Goal: Check status: Check status

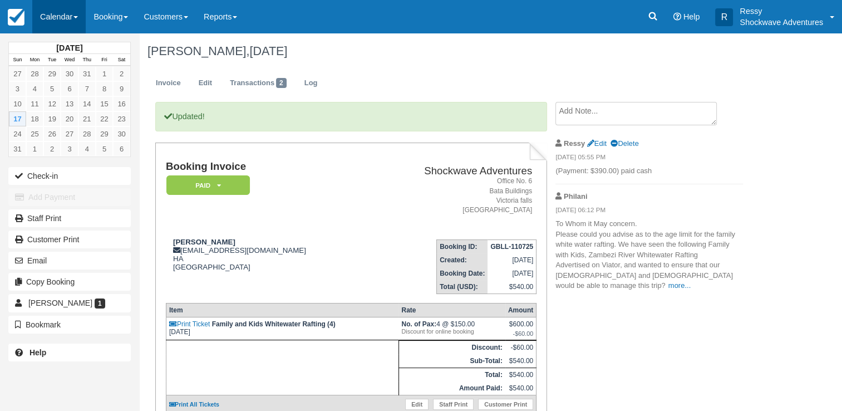
click at [65, 19] on link "Calendar" at bounding box center [58, 16] width 53 height 33
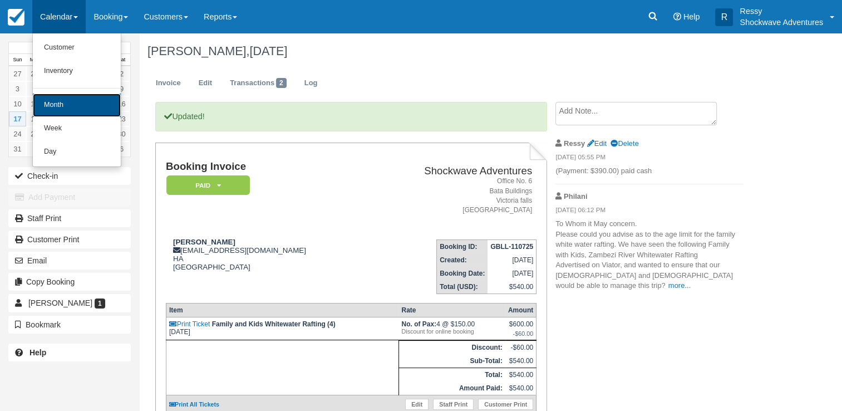
click at [82, 101] on link "Month" at bounding box center [77, 104] width 88 height 23
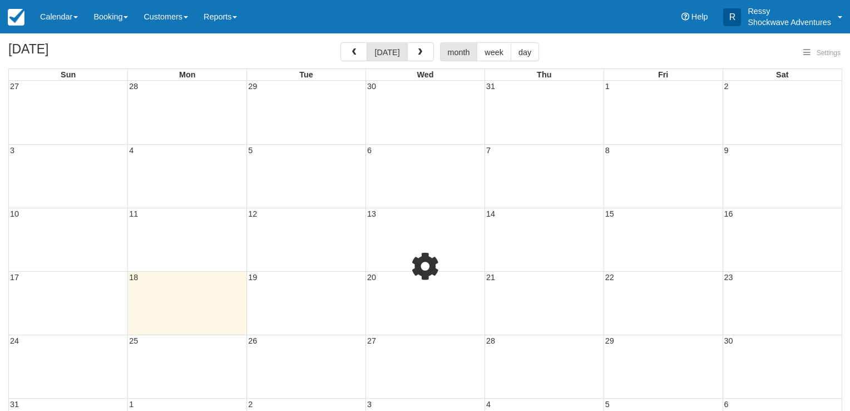
select select
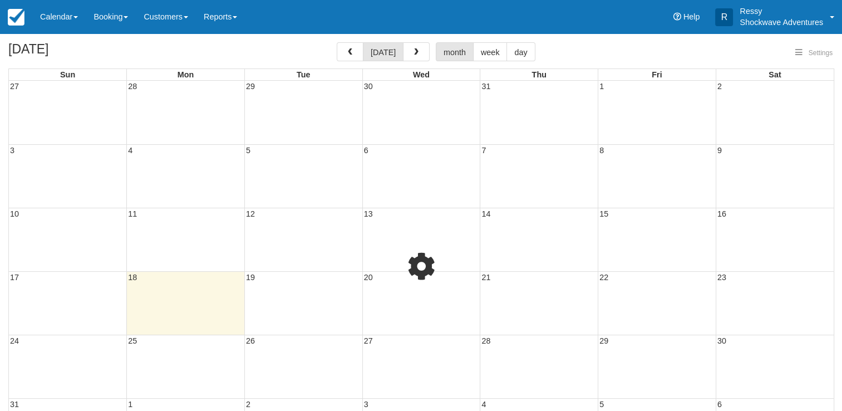
select select
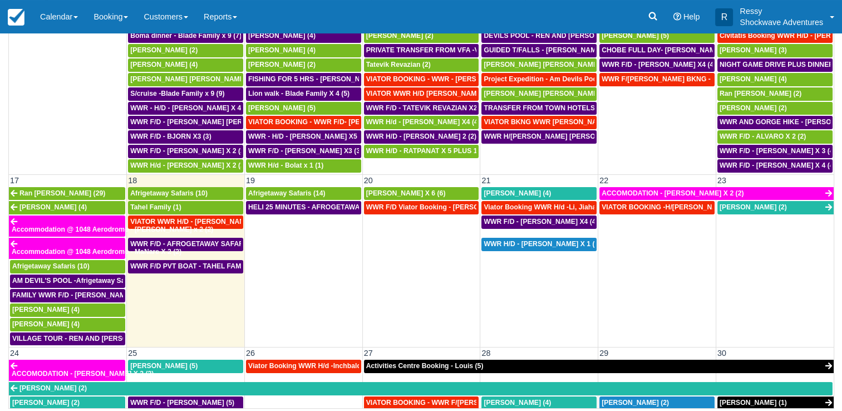
scroll to position [445, 0]
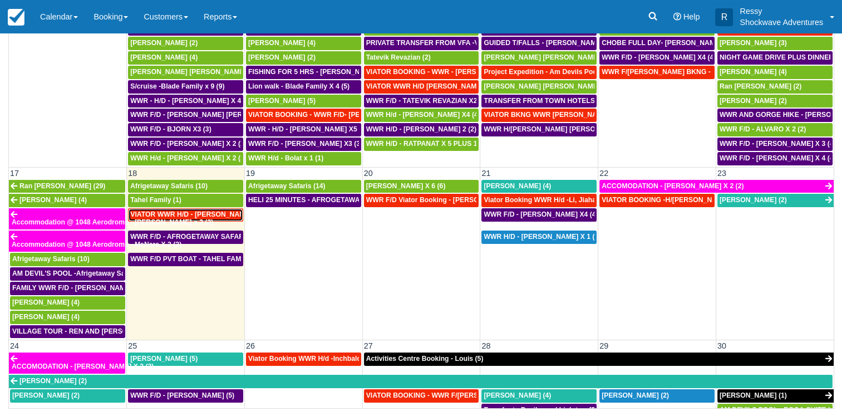
click at [177, 210] on span "VIATOR WWR H/D - [PERSON_NAME] 3 (3)" at bounding box center [198, 214] width 137 height 8
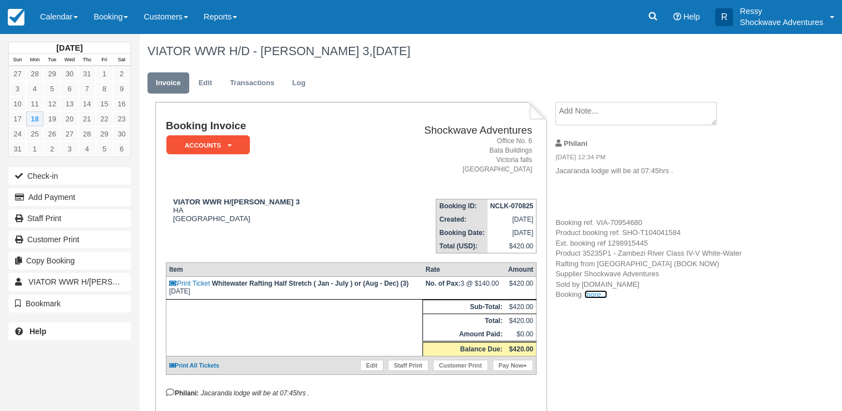
click at [590, 295] on link "more..." at bounding box center [595, 294] width 22 height 8
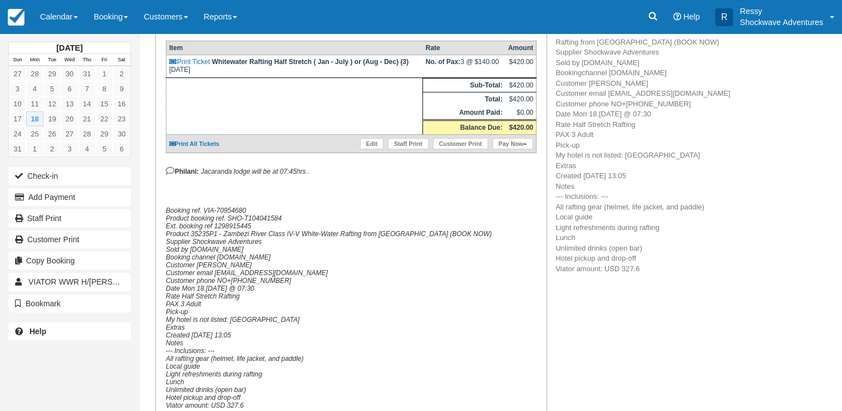
scroll to position [223, 0]
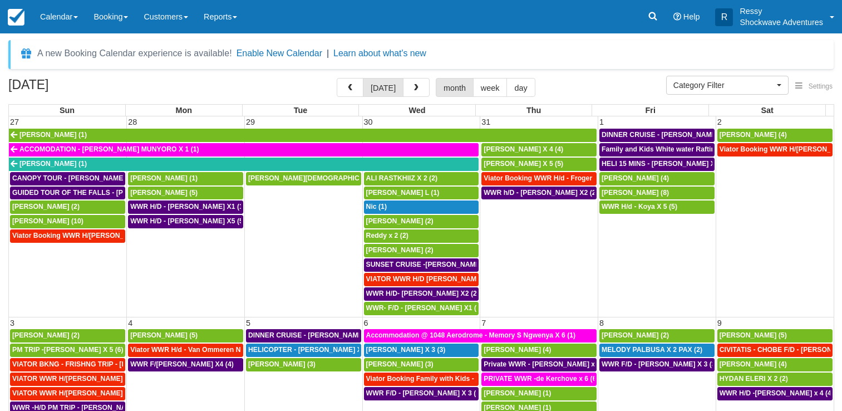
select select
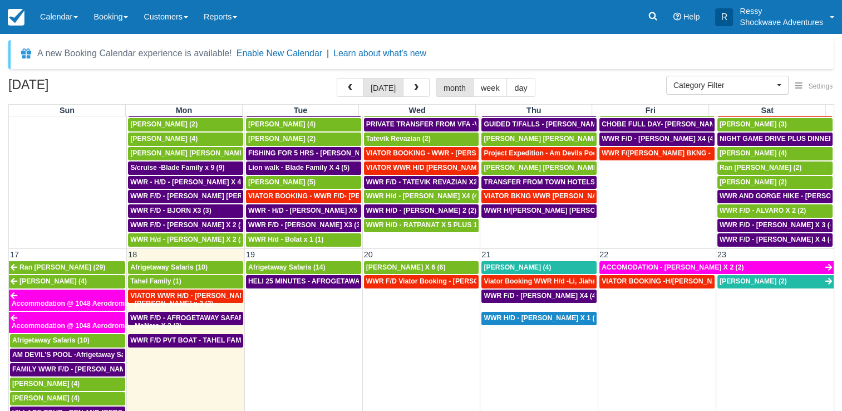
scroll to position [501, 0]
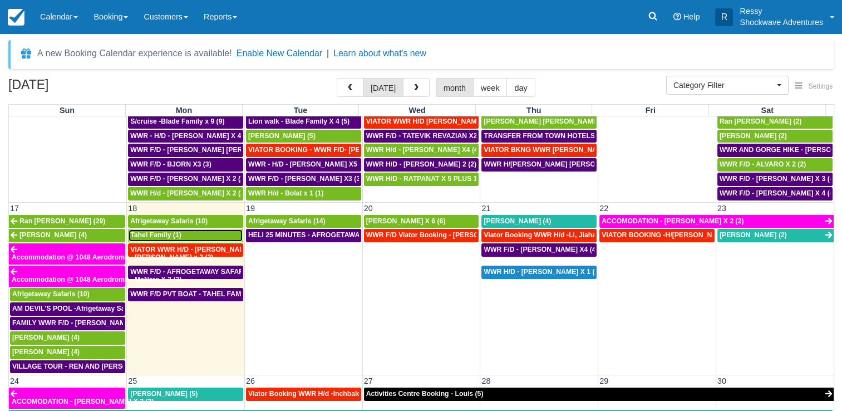
click at [176, 231] on span "Tahel Family (1)" at bounding box center [155, 235] width 51 height 8
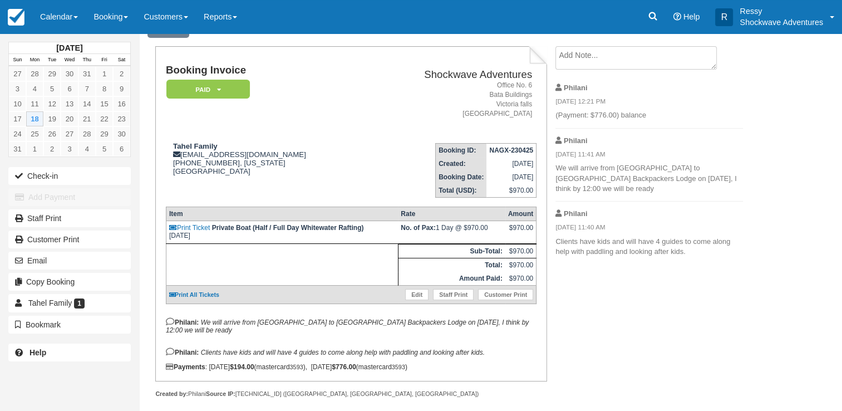
scroll to position [56, 0]
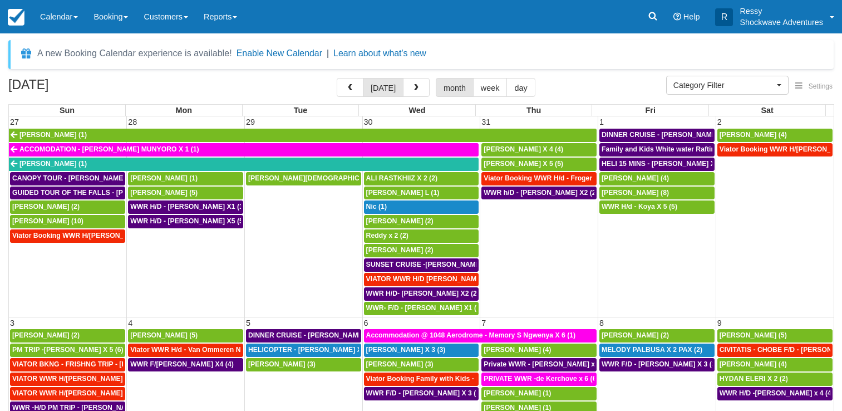
select select
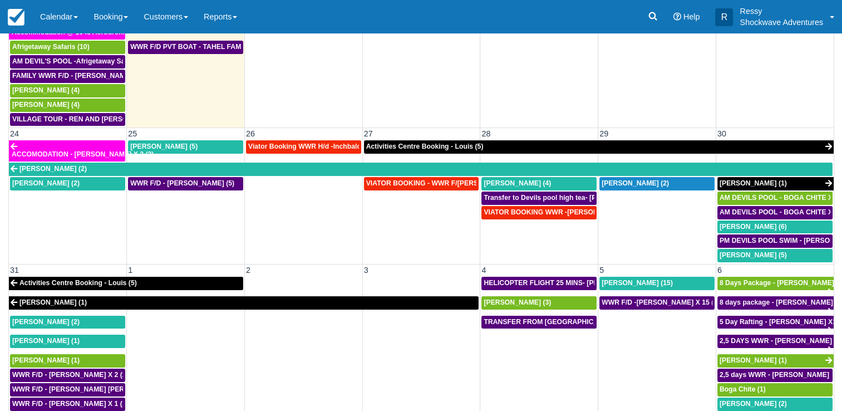
scroll to position [91, 0]
